Goal: Task Accomplishment & Management: Use online tool/utility

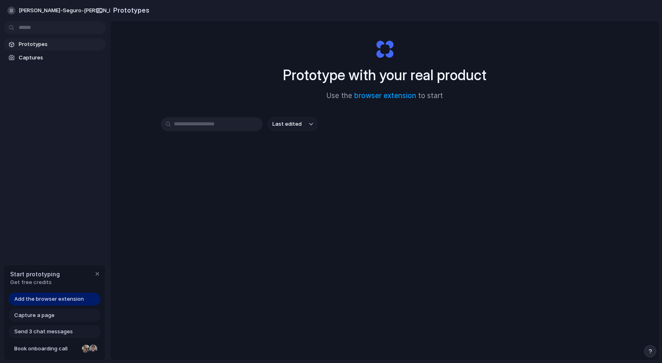
scroll to position [6, 0]
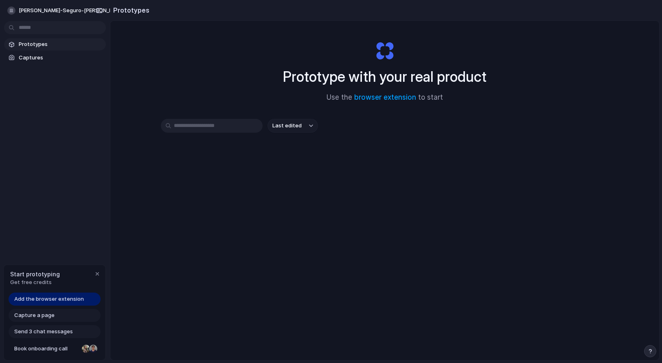
click at [53, 299] on span "Add the browser extension" at bounding box center [49, 299] width 70 height 8
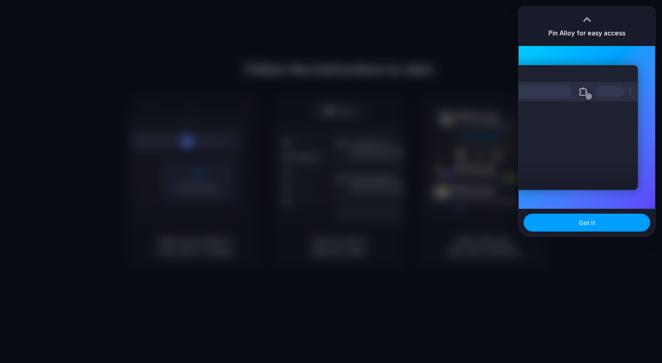
click at [610, 219] on button "Got it" at bounding box center [586, 223] width 127 height 18
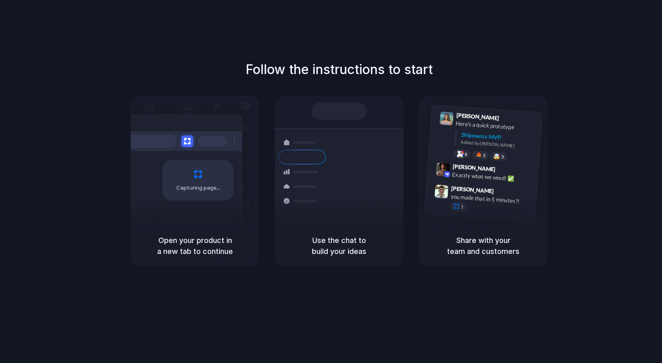
click at [415, 41] on div "Follow the instructions to start Capturing page Open your product in a new tab …" at bounding box center [339, 189] width 678 height 379
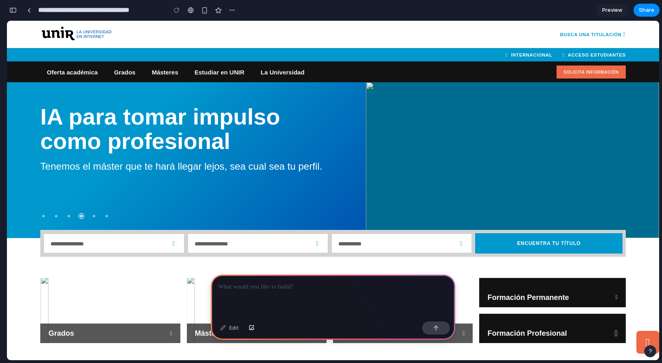
click at [239, 289] on p at bounding box center [333, 287] width 230 height 10
click at [232, 287] on p at bounding box center [333, 287] width 230 height 10
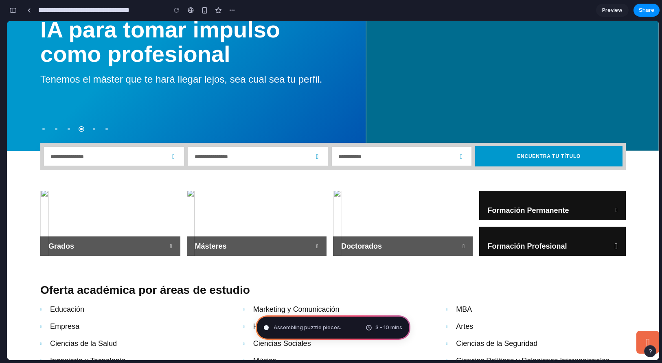
scroll to position [89, 0]
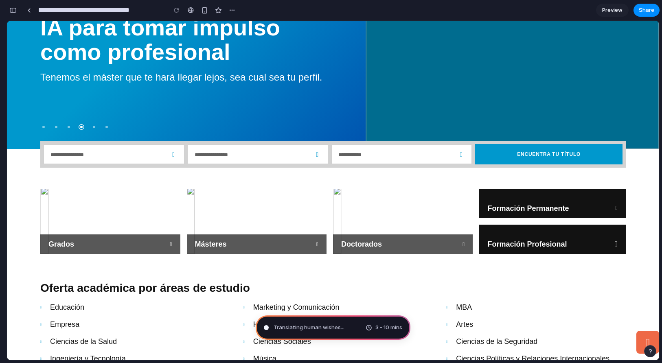
type input "**********"
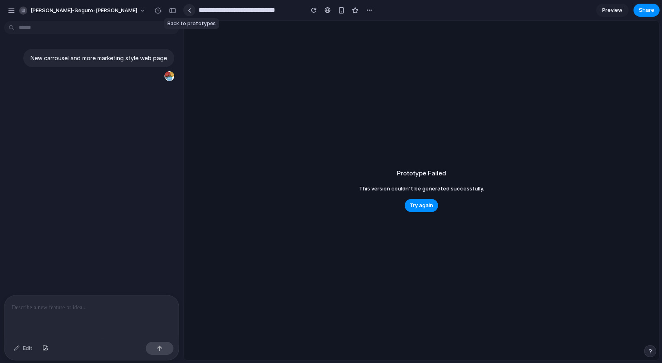
click at [192, 11] on link at bounding box center [189, 10] width 12 height 12
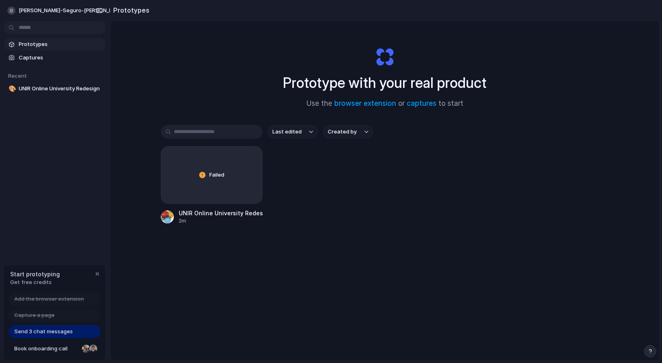
click at [42, 330] on span "Send 3 chat messages" at bounding box center [43, 332] width 59 height 8
click at [72, 92] on span "UNIR Online University Redesign" at bounding box center [61, 89] width 84 height 8
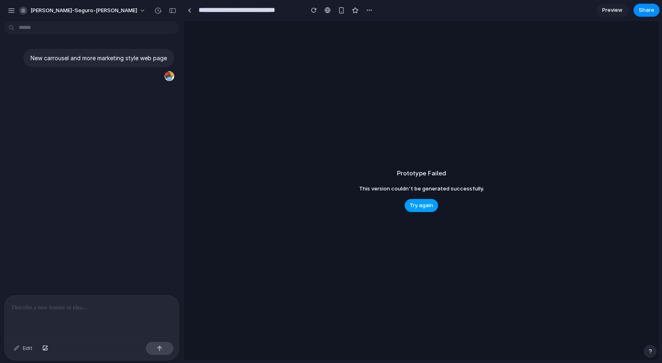
click at [420, 206] on span "Try again" at bounding box center [421, 205] width 24 height 8
